Goal: Transaction & Acquisition: Obtain resource

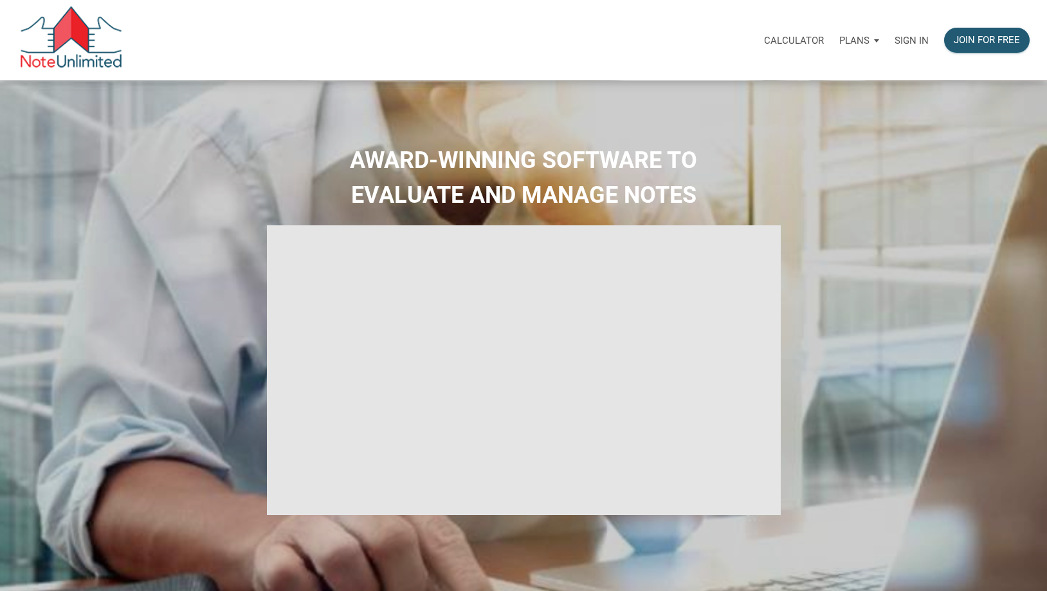
click at [914, 37] on p "Sign in" at bounding box center [912, 41] width 34 height 12
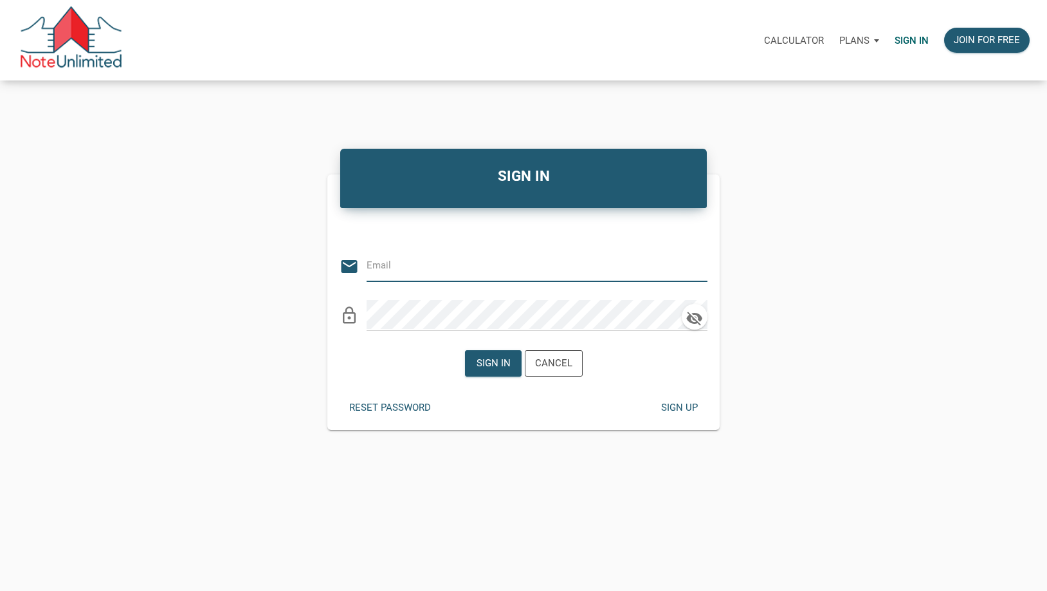
click at [410, 266] on input "email" at bounding box center [528, 265] width 322 height 29
type input "[EMAIL_ADDRESS][DOMAIN_NAME]"
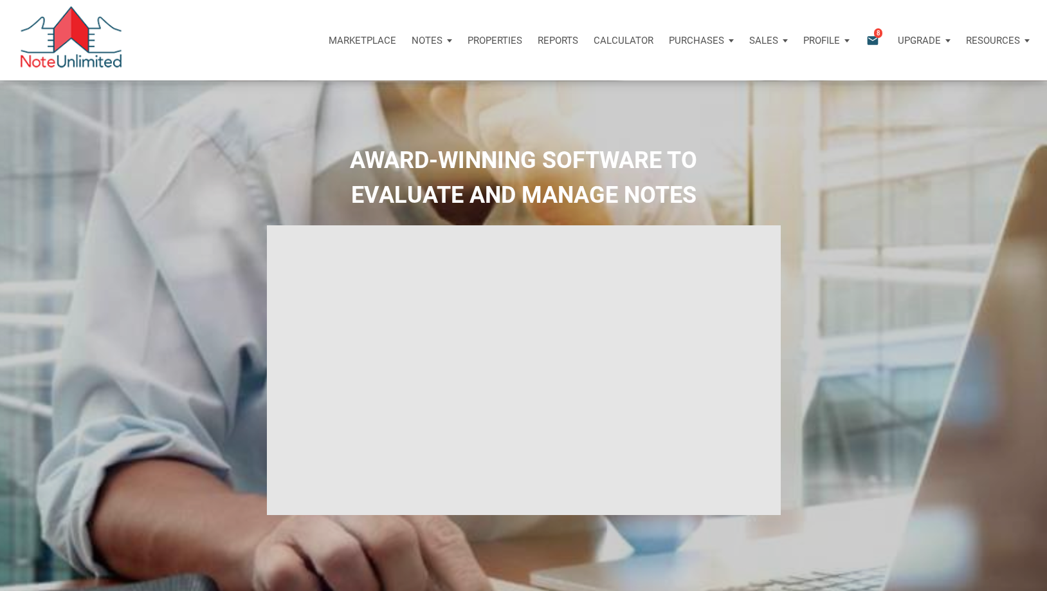
type input "Introduction to new features"
select select
click at [866, 41] on icon "email" at bounding box center [872, 40] width 15 height 15
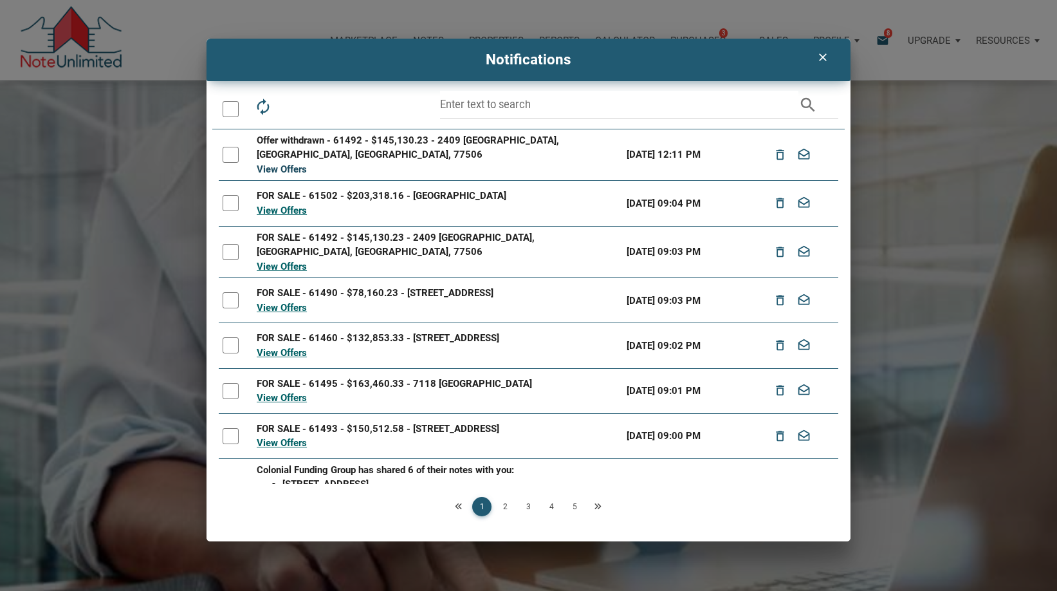
click at [271, 163] on link "View Offers" at bounding box center [282, 169] width 50 height 12
